Goal: Transaction & Acquisition: Purchase product/service

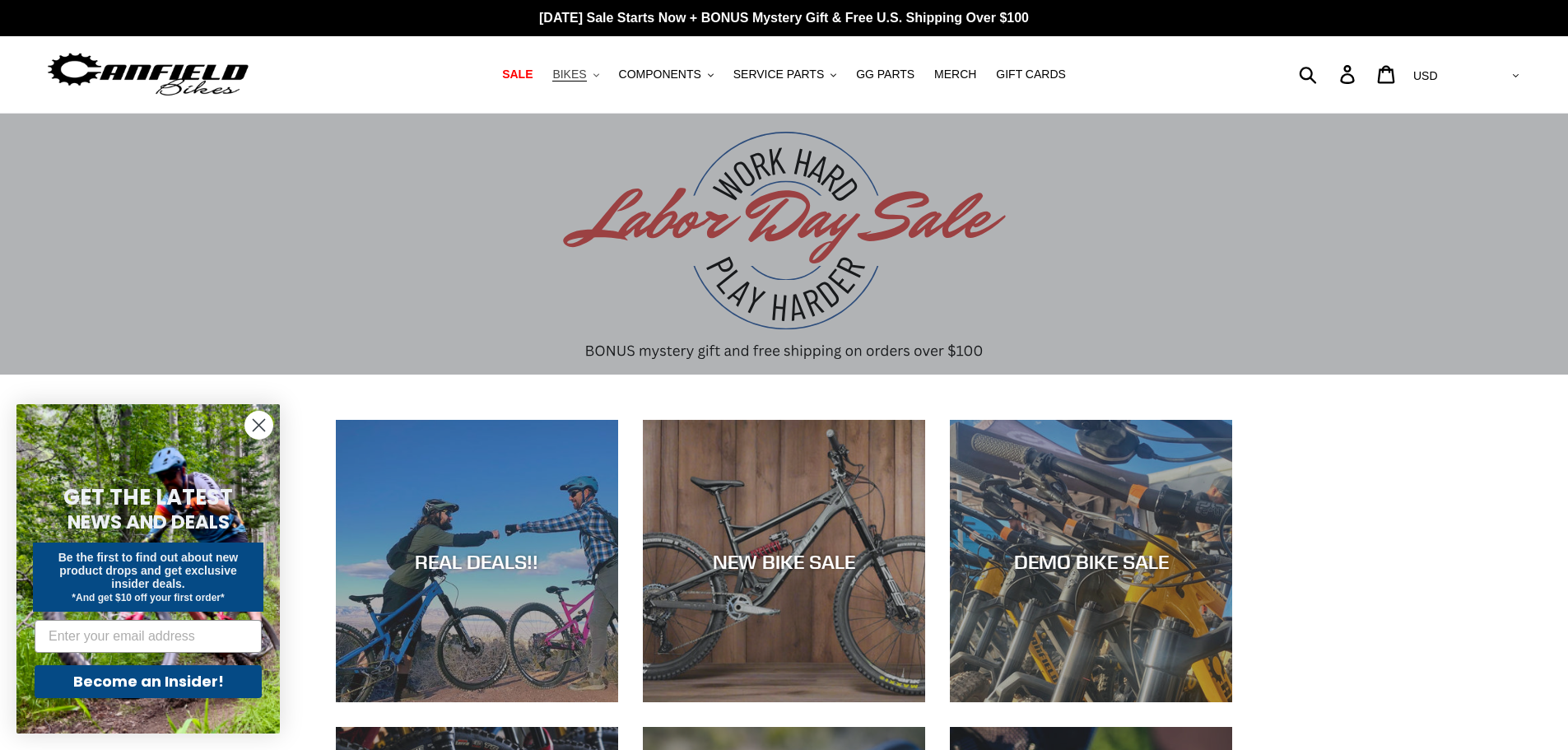
click at [585, 79] on span "BIKES" at bounding box center [569, 74] width 34 height 14
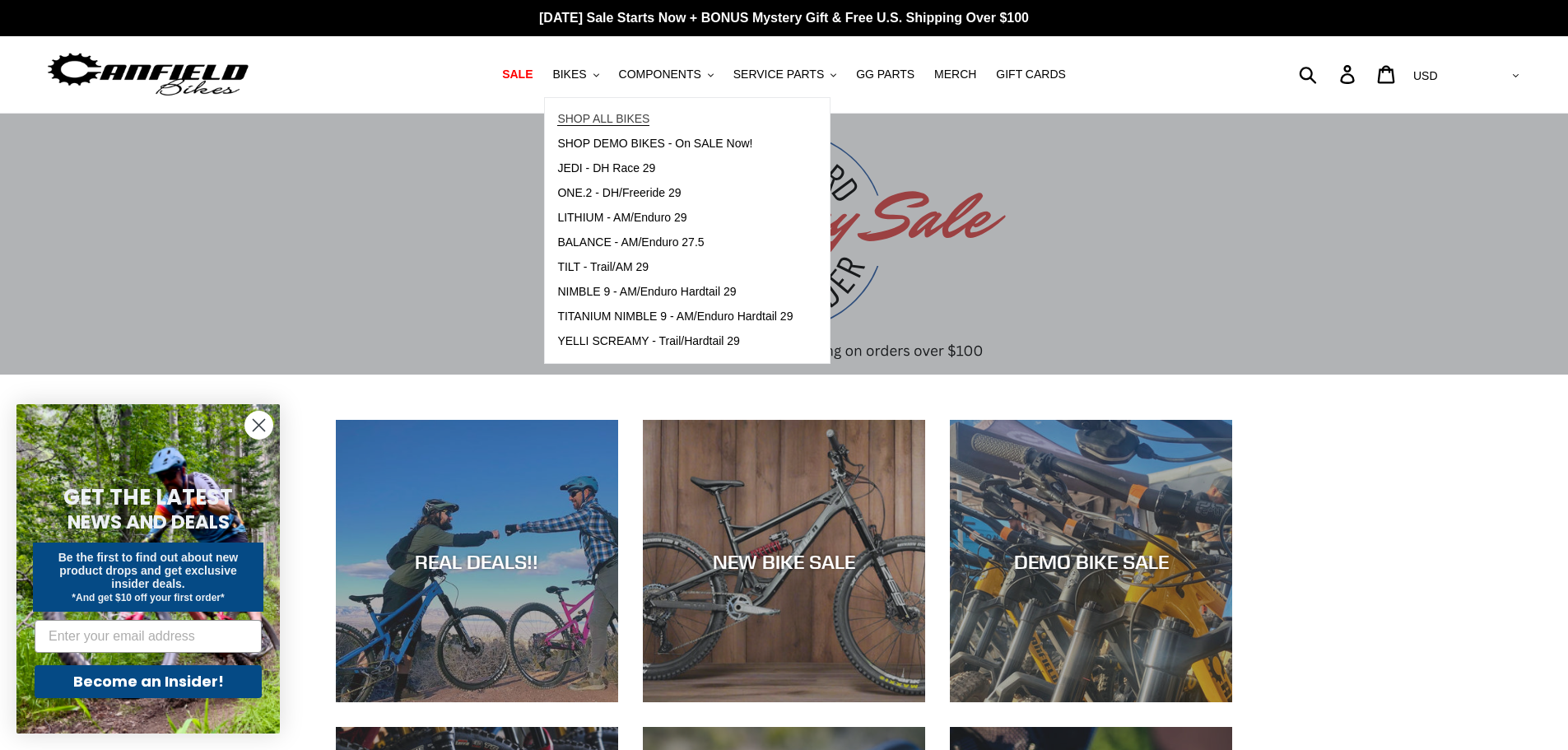
click at [619, 120] on span "SHOP ALL BIKES" at bounding box center [603, 119] width 92 height 14
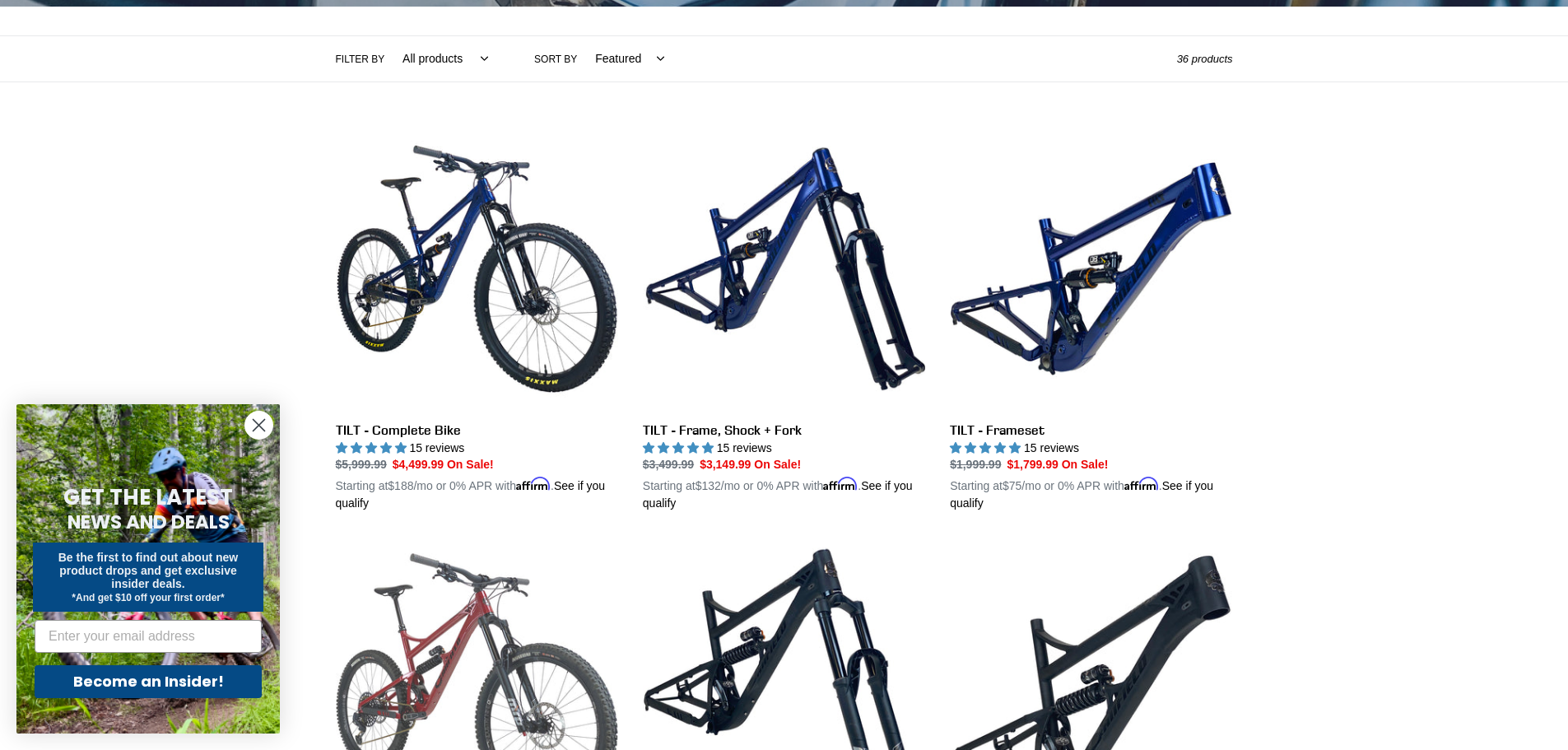
scroll to position [576, 0]
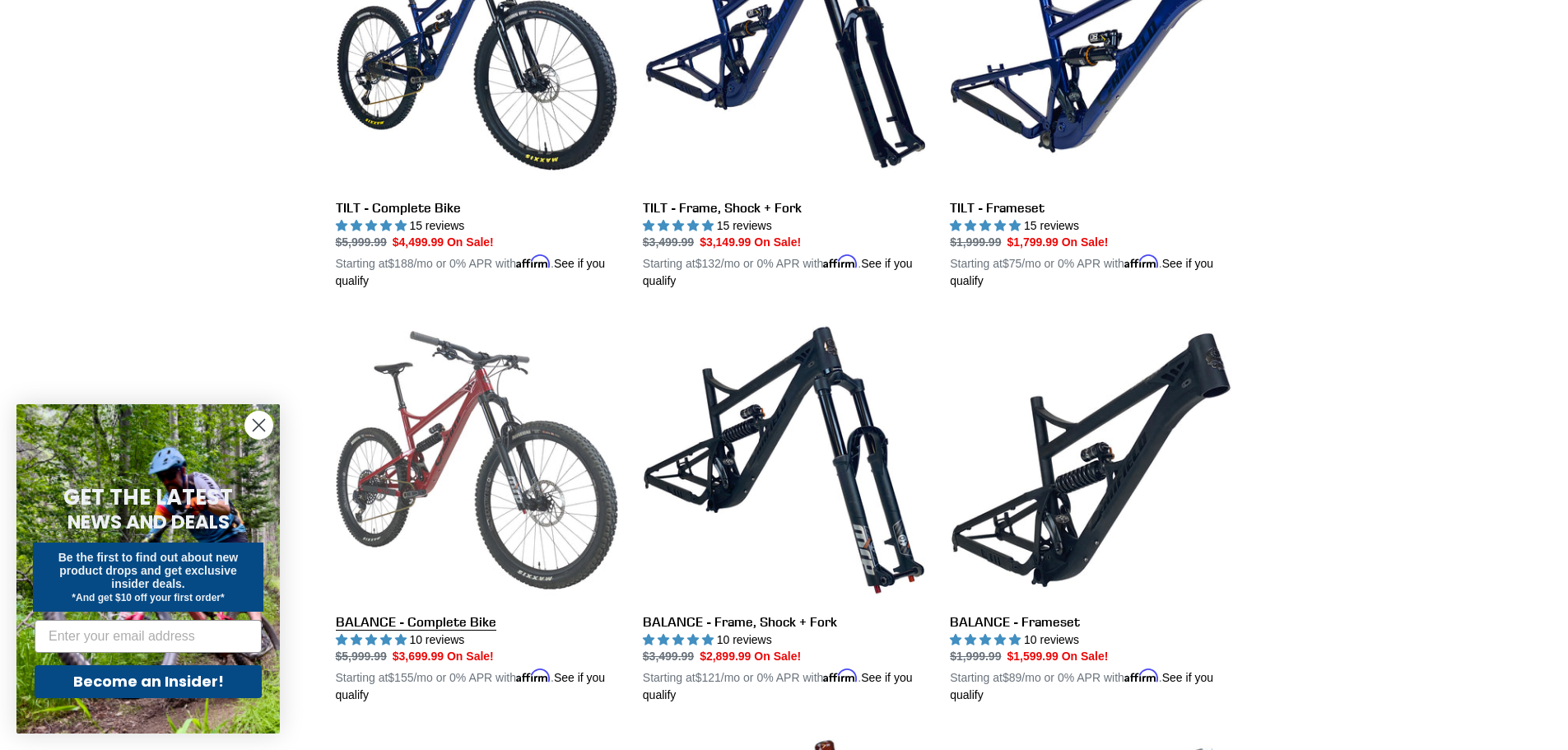
click at [531, 446] on link "BALANCE - Complete Bike" at bounding box center [477, 511] width 283 height 386
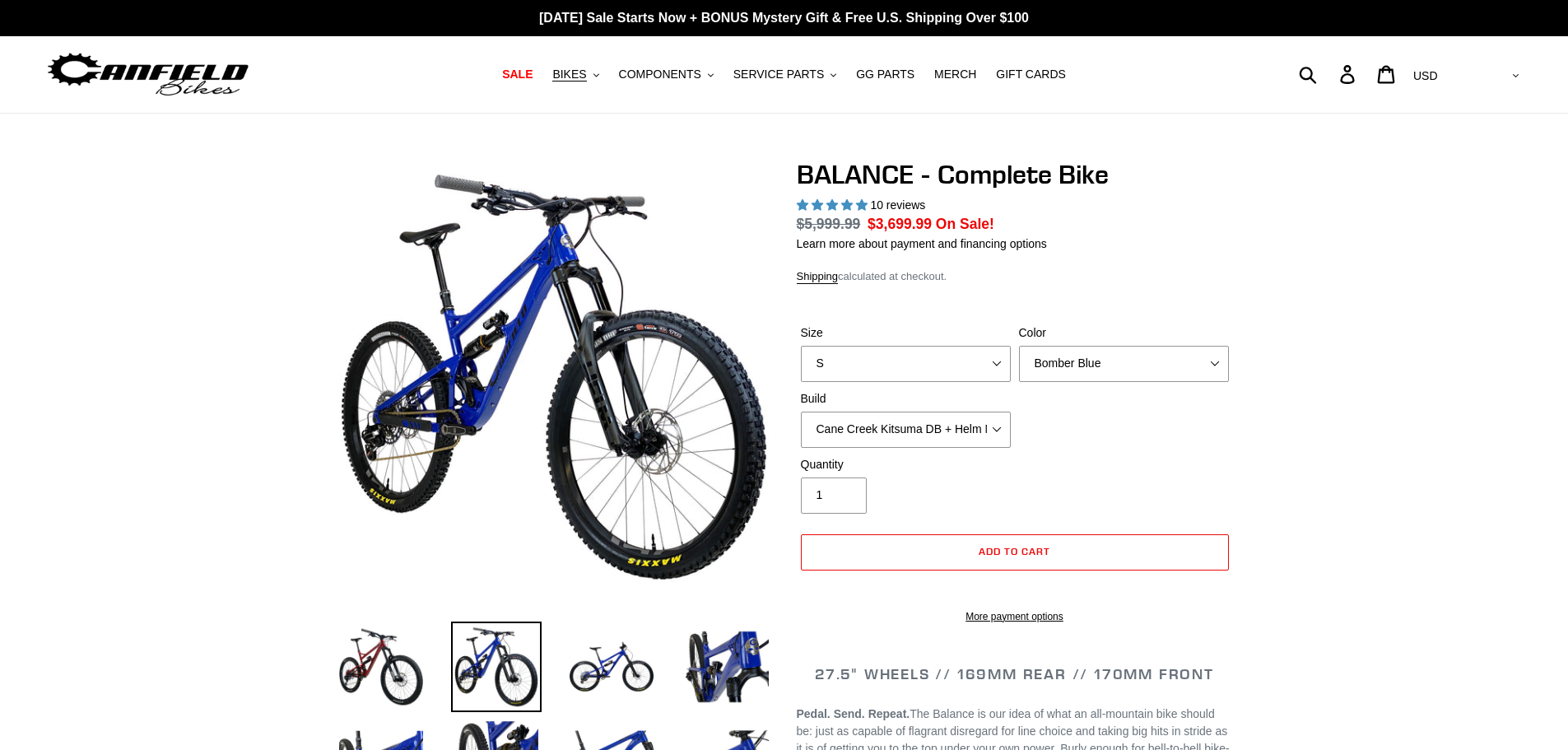
select select "highest-rating"
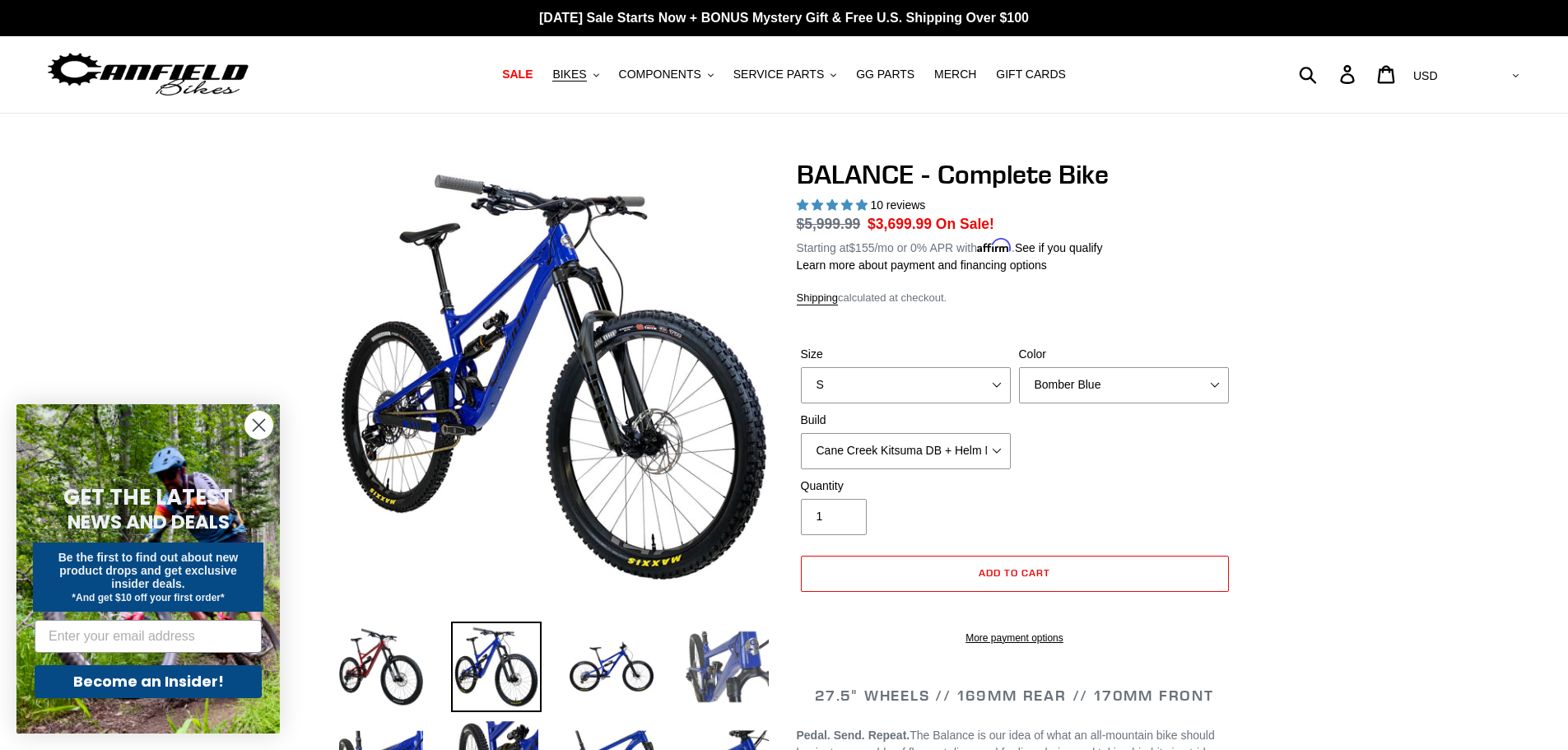
click at [747, 653] on img at bounding box center [726, 666] width 90 height 90
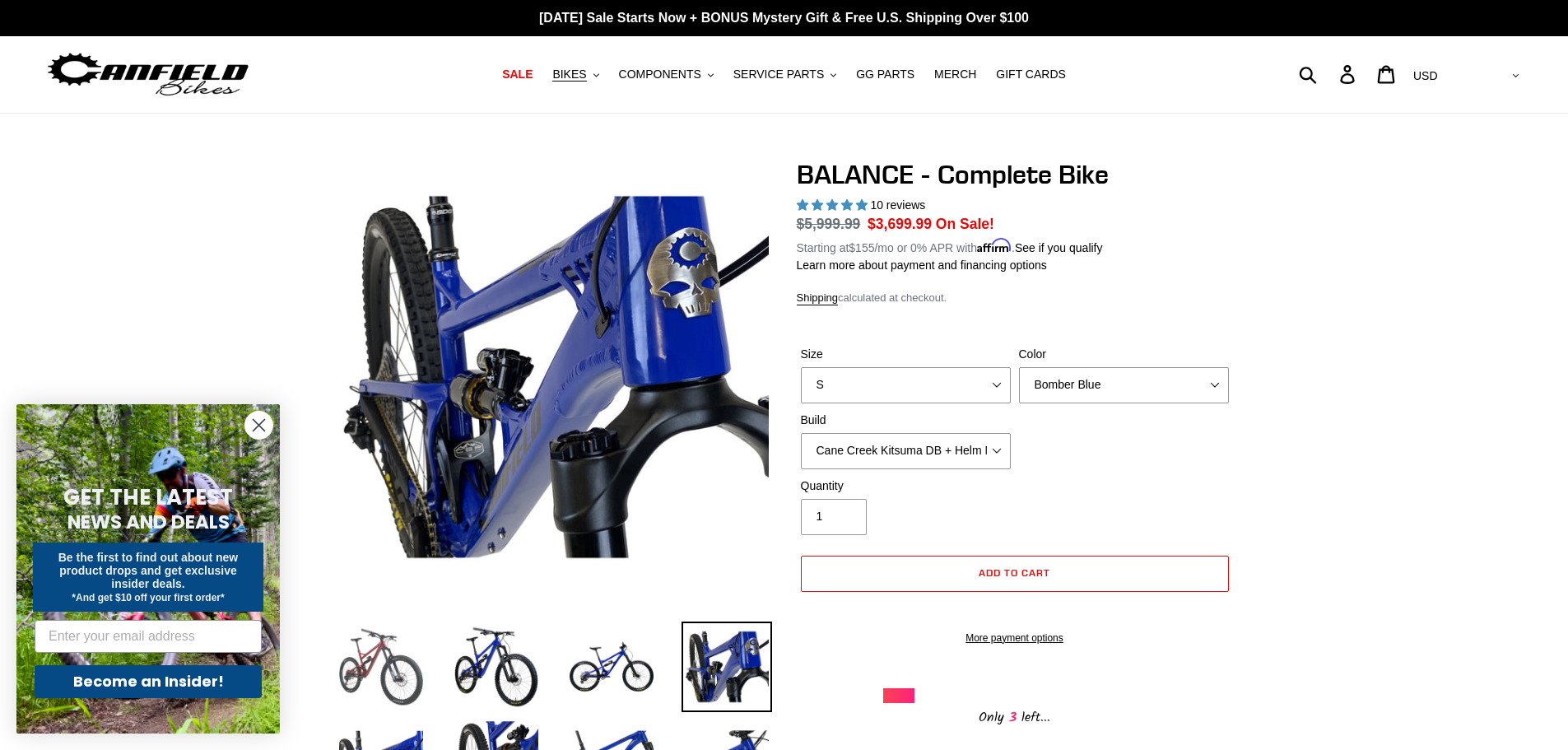
click at [390, 685] on img at bounding box center [381, 666] width 90 height 90
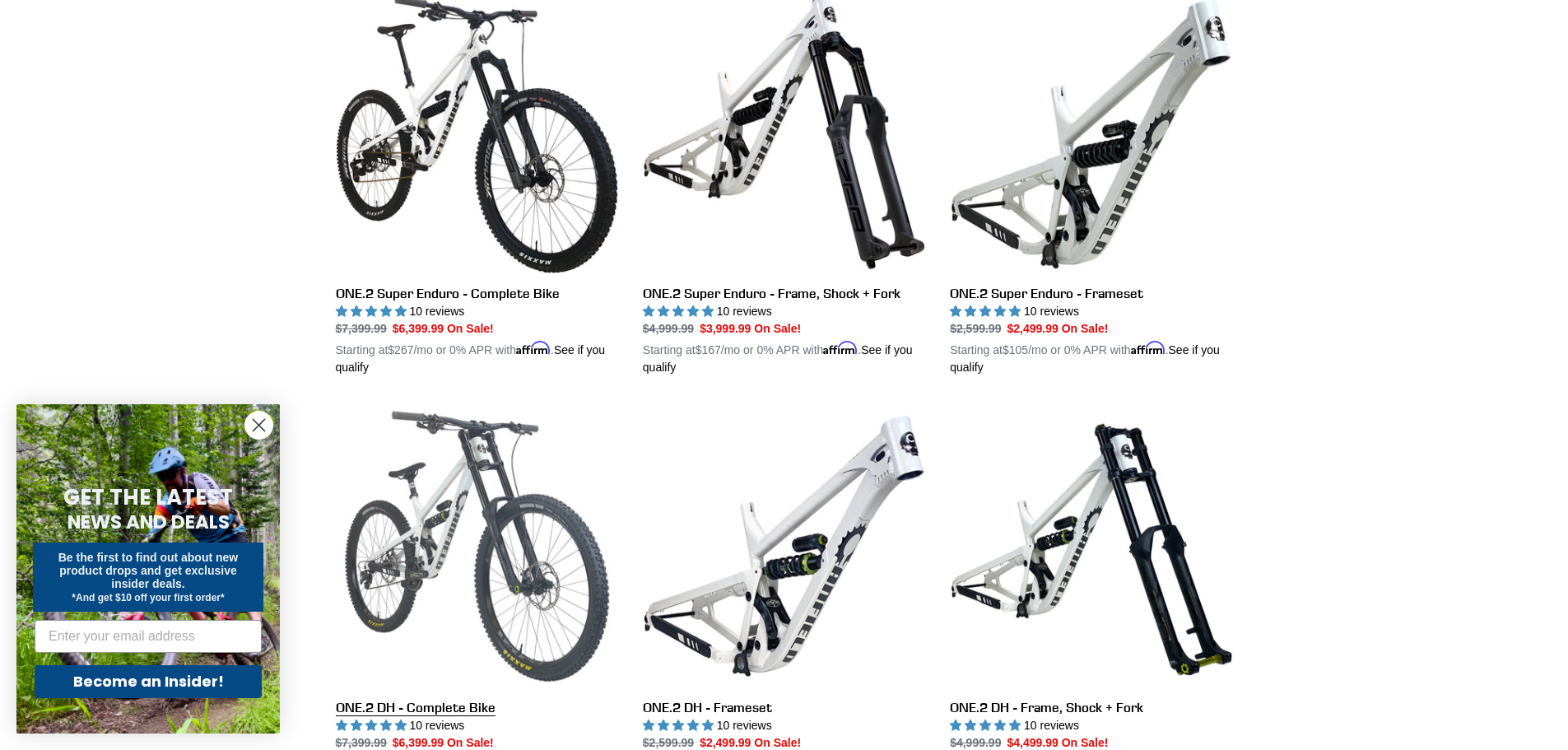
scroll to position [2590, 0]
